Goal: Find specific page/section: Find specific page/section

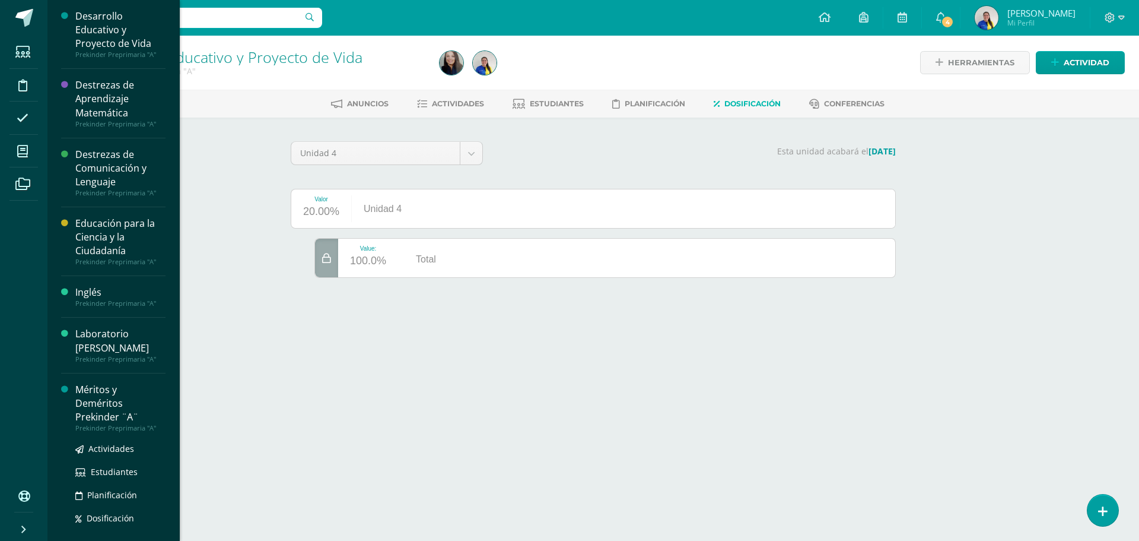
click at [88, 402] on div "Méritos y Deméritos Prekinder ¨A¨" at bounding box center [120, 403] width 90 height 41
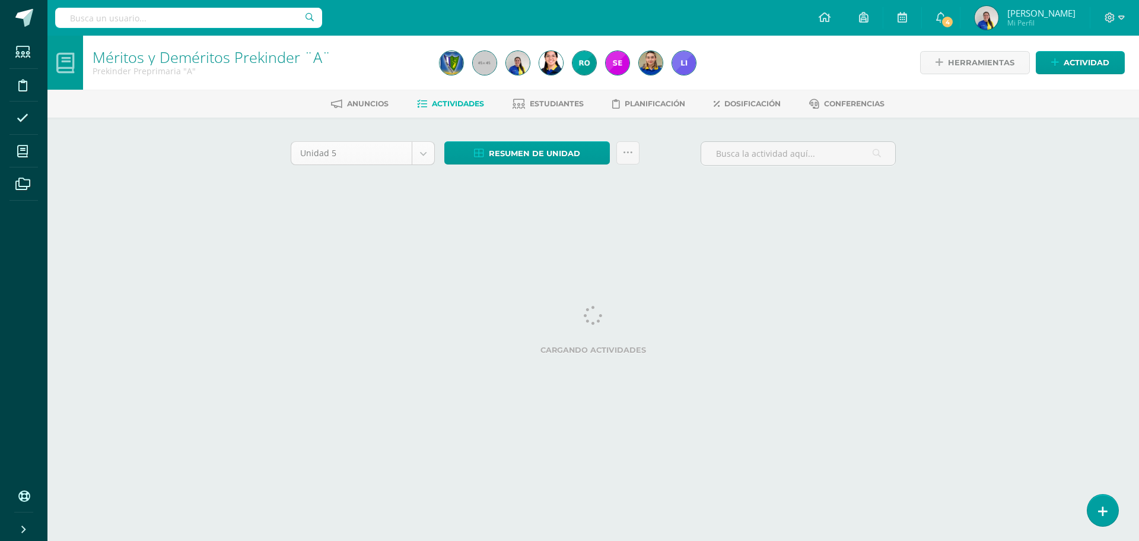
click at [400, 151] on body "Estudiantes Disciplina Asistencia Mis cursos Archivos Soporte Centro de ayuda Ú…" at bounding box center [569, 110] width 1139 height 221
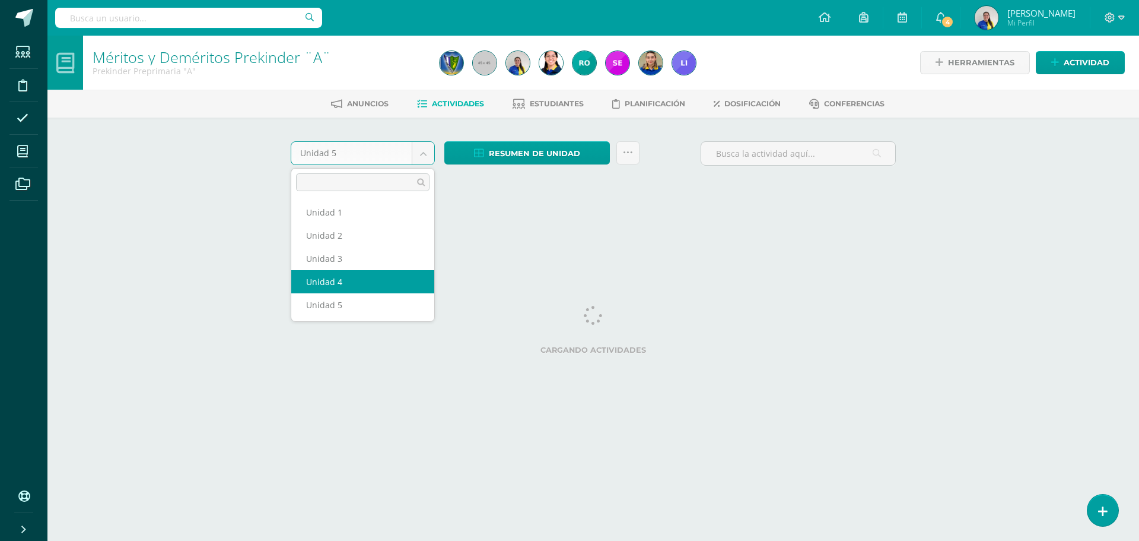
select select "Unidad 4"
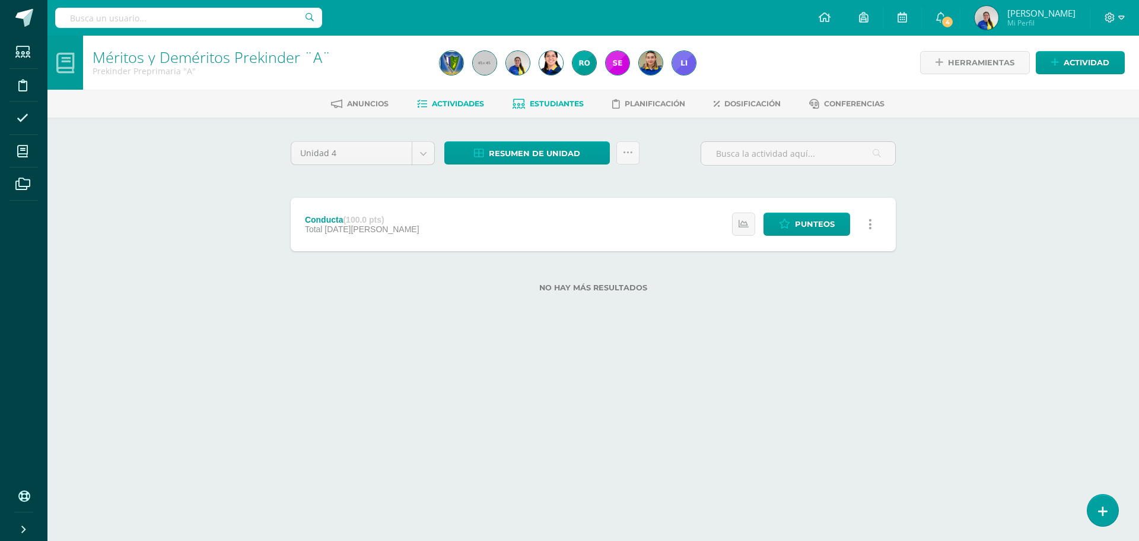
click at [539, 107] on span "Estudiantes" at bounding box center [557, 103] width 54 height 9
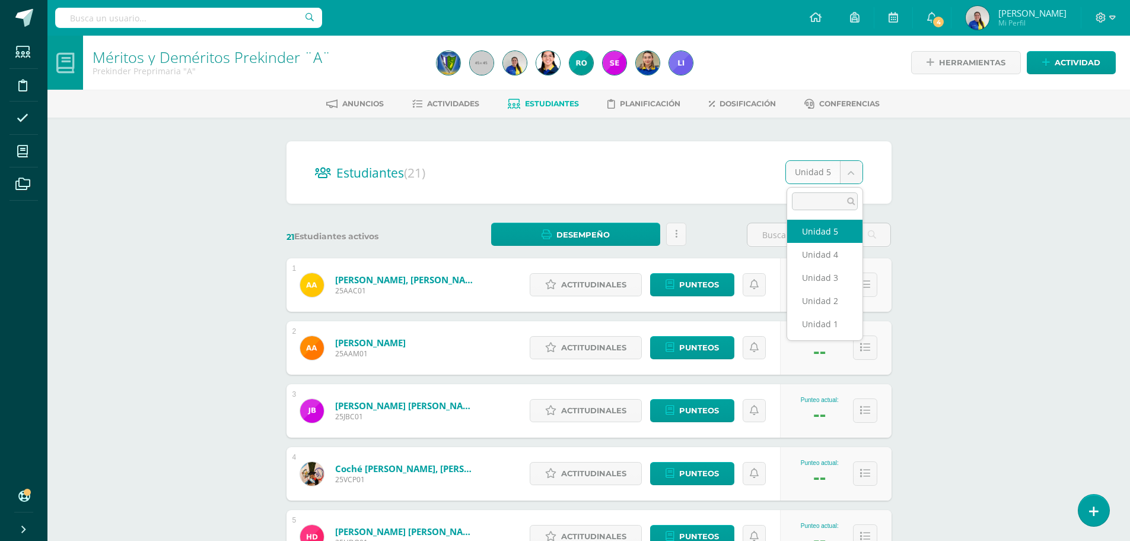
select select "/dashboard/teacher/section/3718/students/?unit=147867"
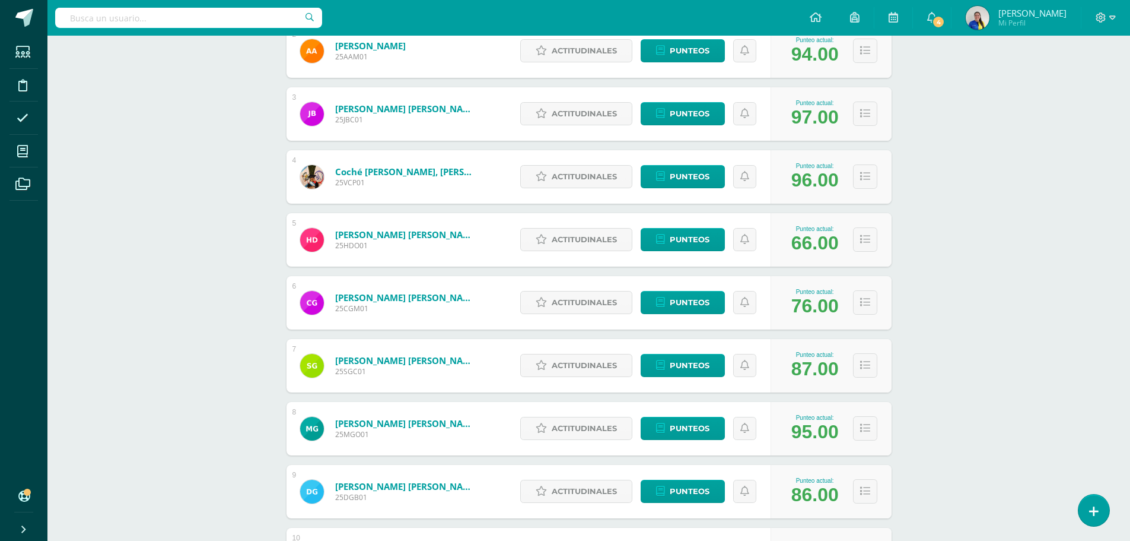
scroll to position [412, 0]
